Goal: Information Seeking & Learning: Understand process/instructions

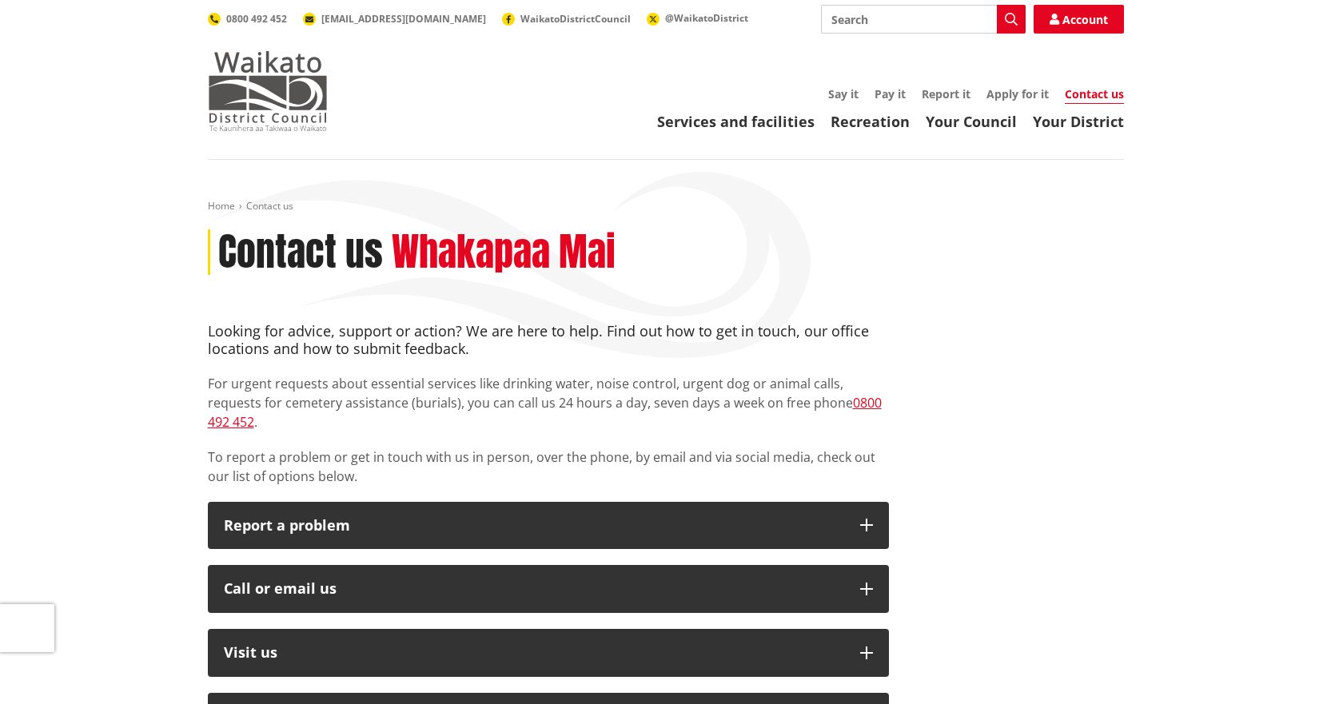
click at [305, 122] on img at bounding box center [268, 91] width 120 height 80
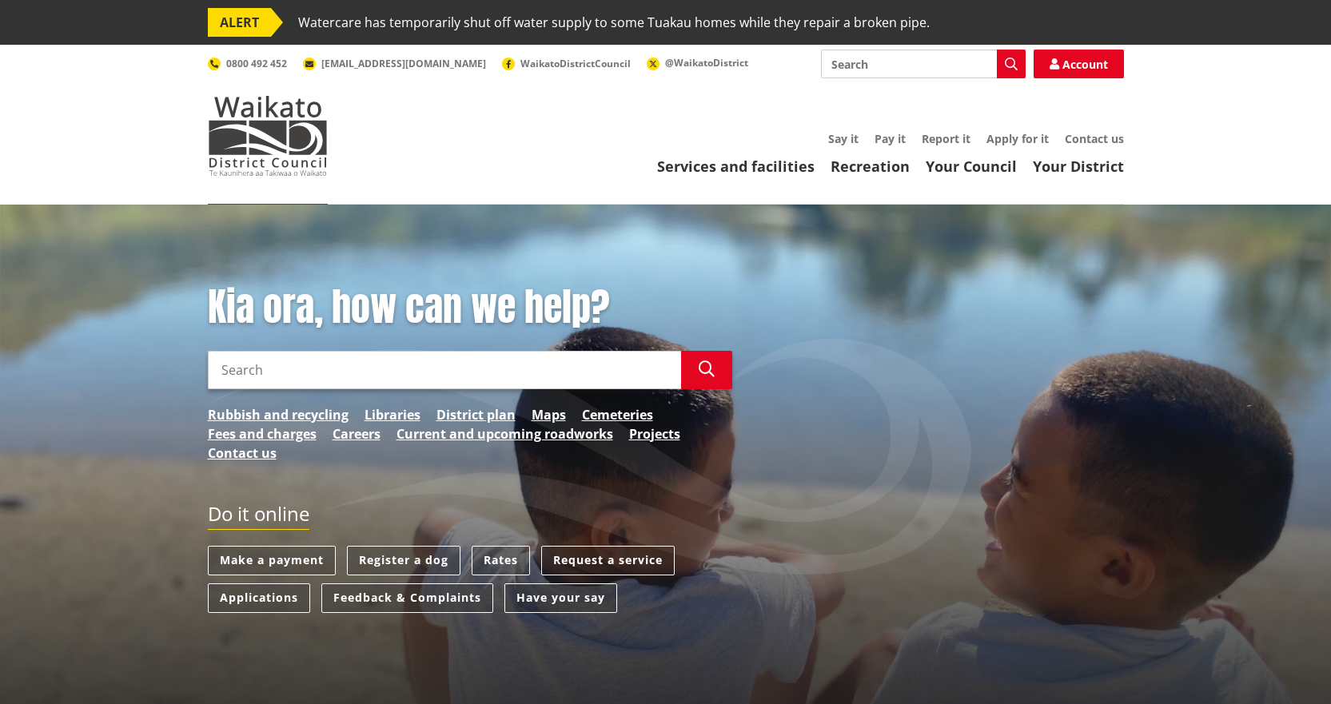
click at [906, 74] on input "Search" at bounding box center [923, 64] width 205 height 29
type input "pre-application"
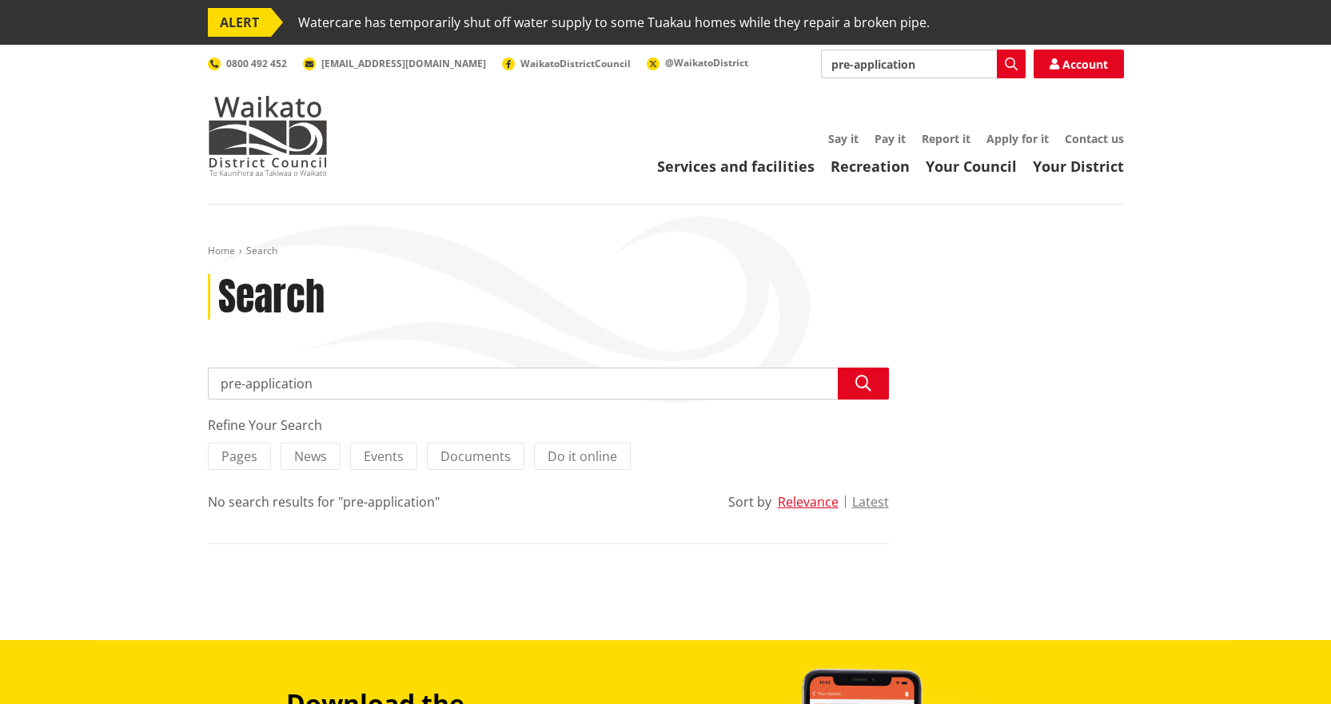
drag, startPoint x: 887, startPoint y: 71, endPoint x: 777, endPoint y: 71, distance: 110.3
click at [777, 71] on div "Search pre-application Search Account 0800 492 452 info@waidc.govt.nz WaikatoDi…" at bounding box center [666, 64] width 916 height 29
click at [915, 154] on div "Consents, building and property | Ngaa whakaaetanga, he whare, he rawa hoki" at bounding box center [923, 151] width 203 height 29
type input "Consents, building and property | Ngaa whakaaetanga, he whare, he rawa hoki"
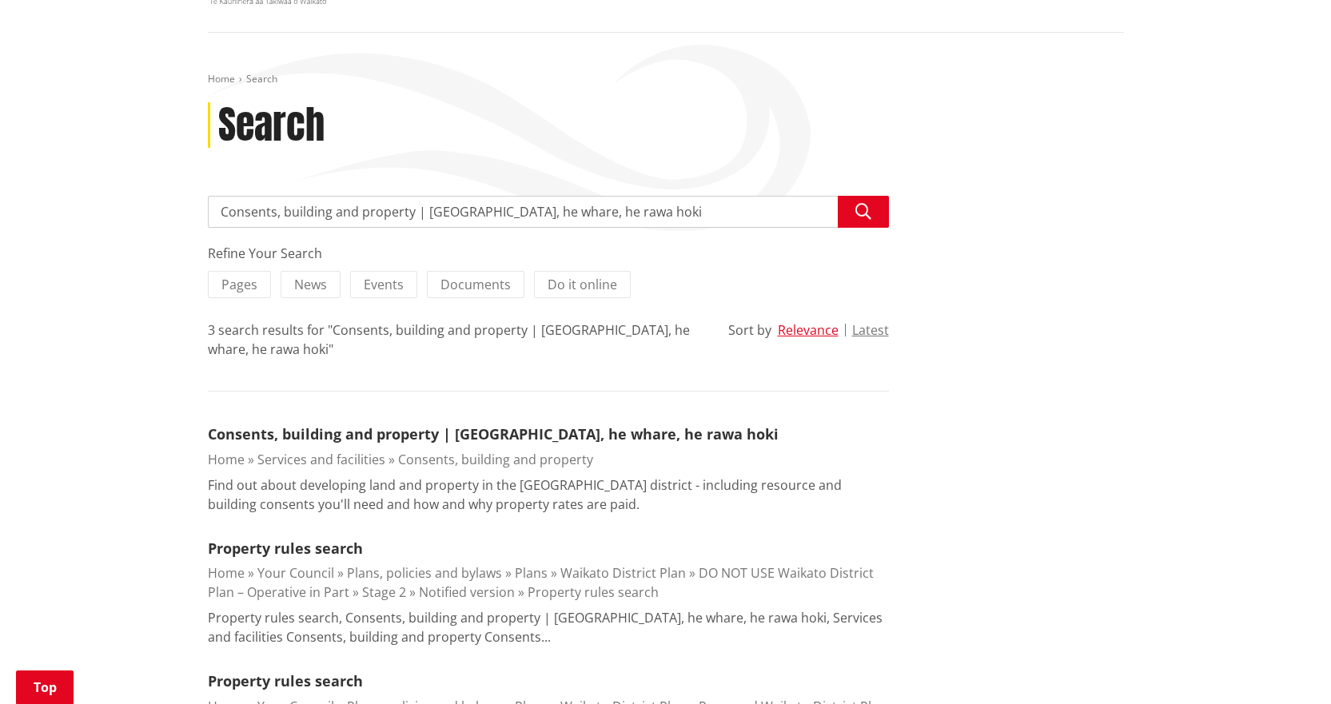
scroll to position [320, 0]
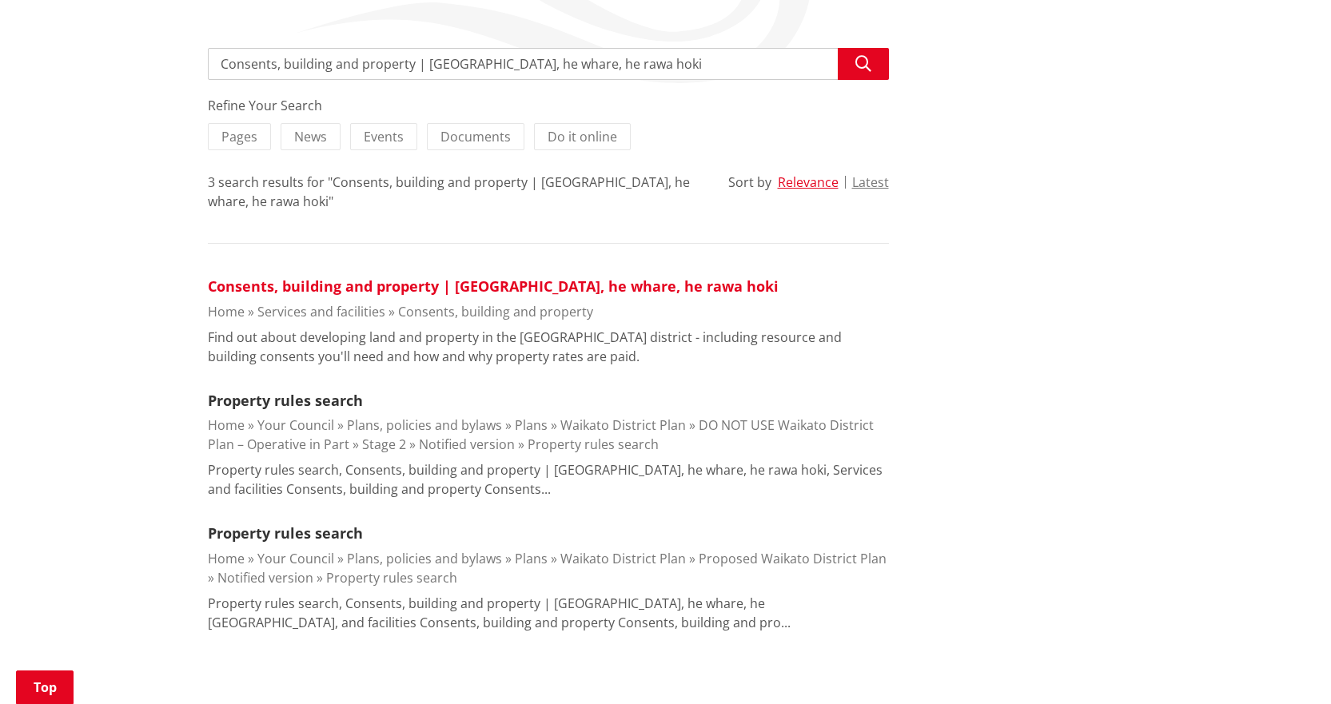
click at [339, 284] on link "Consents, building and property | Ngaa whakaaetanga, he whare, he rawa hoki" at bounding box center [493, 286] width 571 height 19
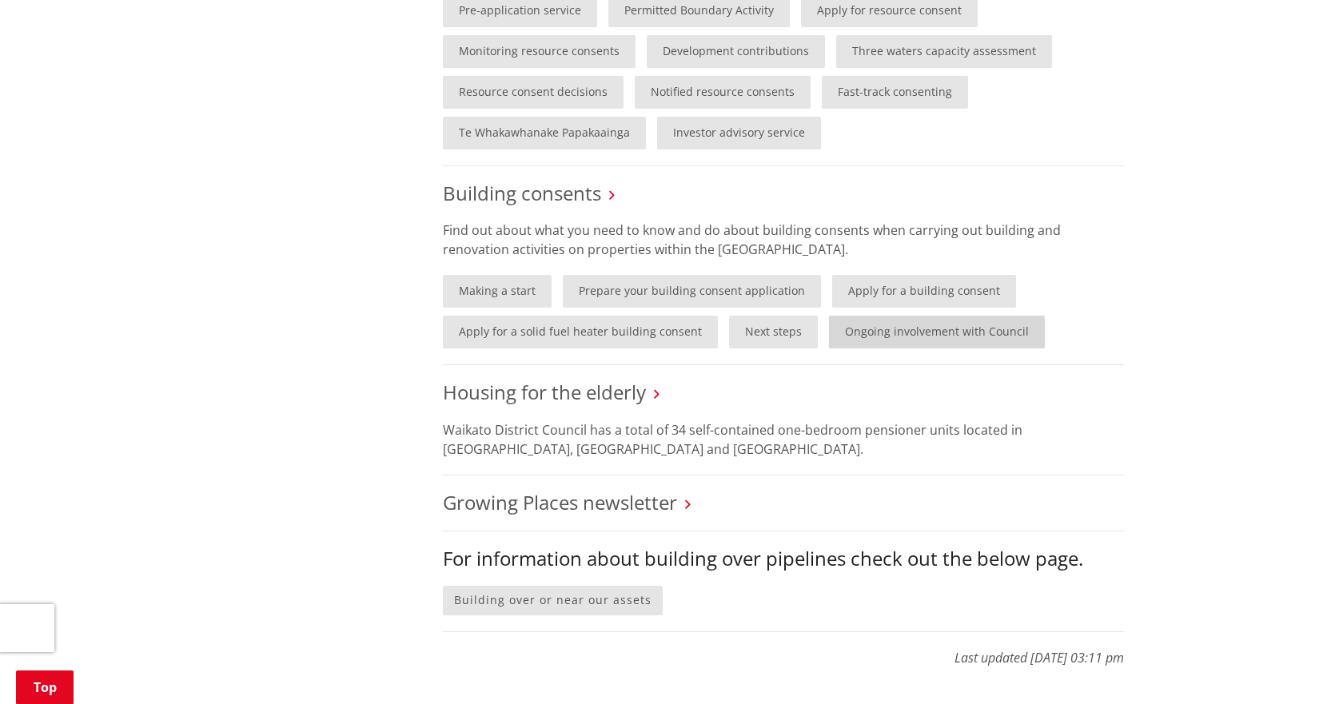
scroll to position [1039, 0]
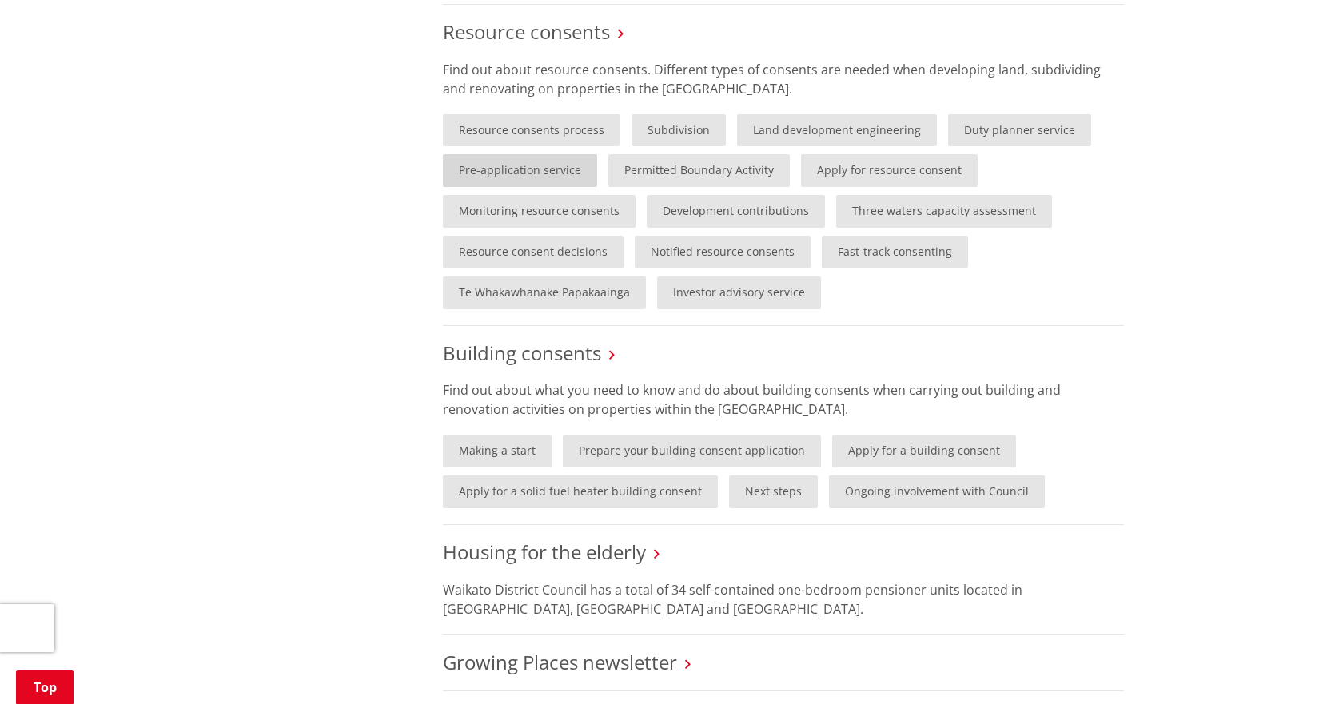
click at [493, 171] on link "Pre-application service" at bounding box center [520, 170] width 154 height 33
